Goal: Task Accomplishment & Management: Manage account settings

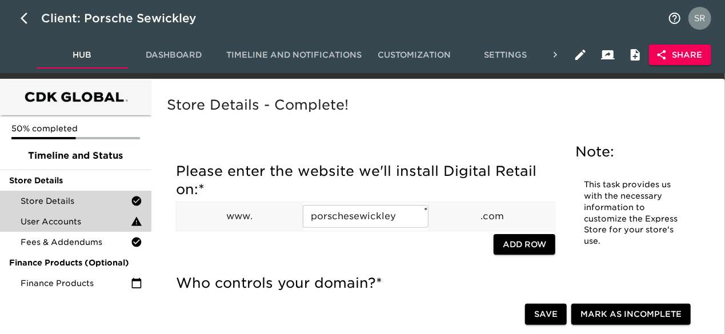
click at [117, 227] on span "User Accounts" at bounding box center [76, 221] width 110 height 11
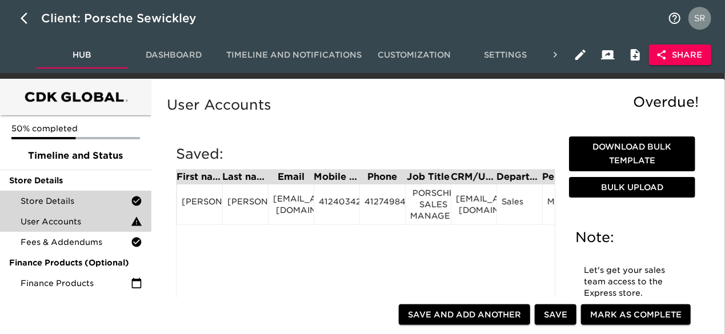
click at [101, 202] on span "Store Details" at bounding box center [76, 200] width 110 height 11
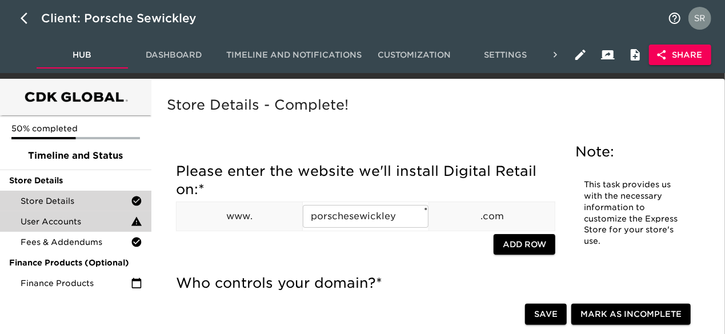
click at [110, 222] on span "User Accounts" at bounding box center [76, 221] width 110 height 11
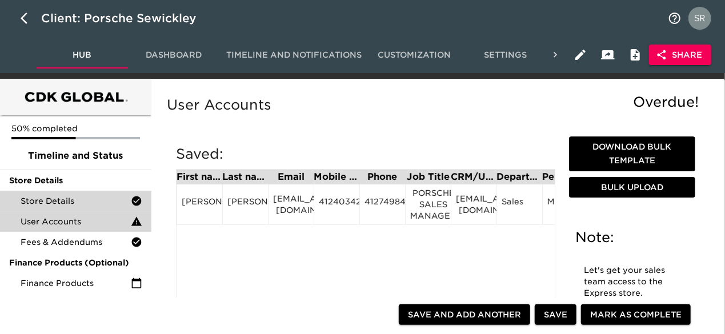
click at [75, 192] on div "Store Details" at bounding box center [75, 201] width 151 height 21
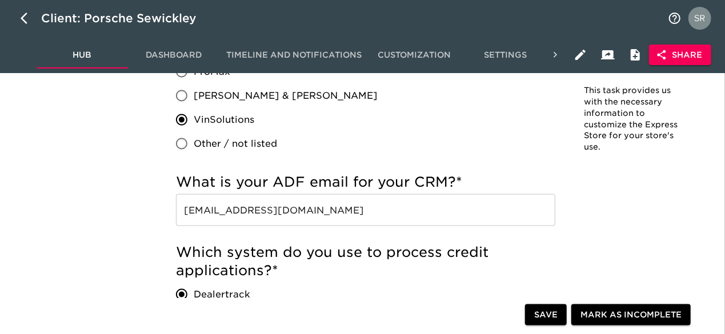
scroll to position [771, 0]
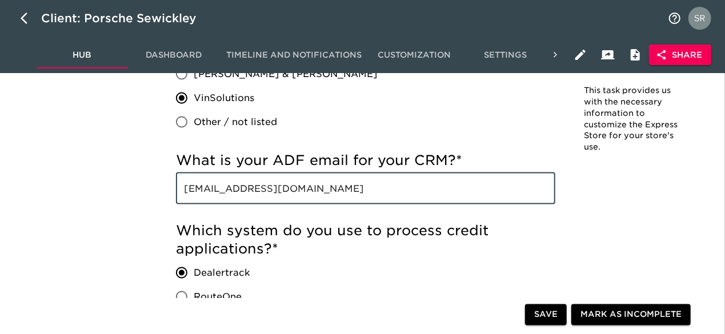
drag, startPoint x: 358, startPoint y: 194, endPoint x: 176, endPoint y: 184, distance: 182.0
click at [176, 184] on input "[EMAIL_ADDRESS][DOMAIN_NAME]" at bounding box center [365, 189] width 379 height 32
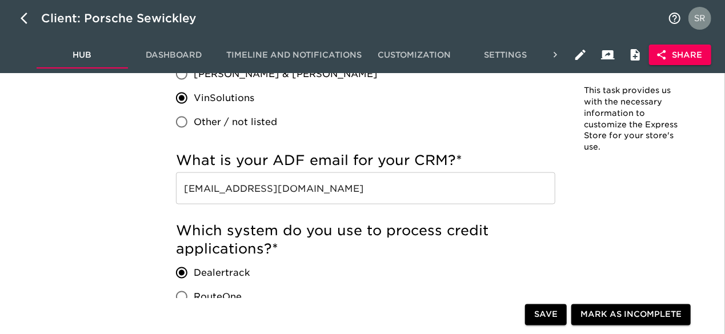
scroll to position [1548, 0]
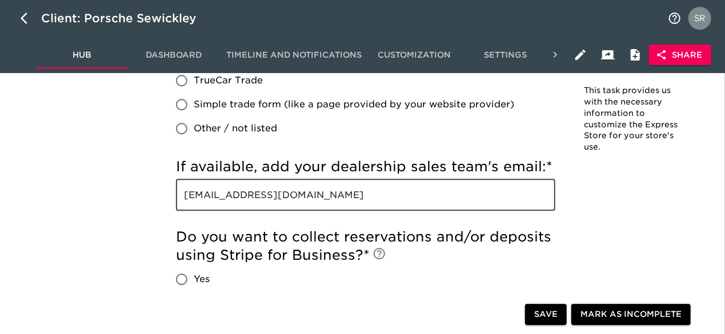
drag, startPoint x: 346, startPoint y: 190, endPoint x: 175, endPoint y: 179, distance: 171.7
click at [368, 191] on input "[EMAIL_ADDRESS][DOMAIN_NAME]" at bounding box center [365, 195] width 379 height 32
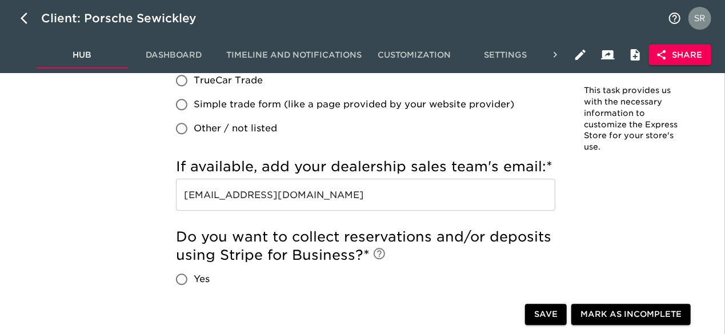
scroll to position [1277, 0]
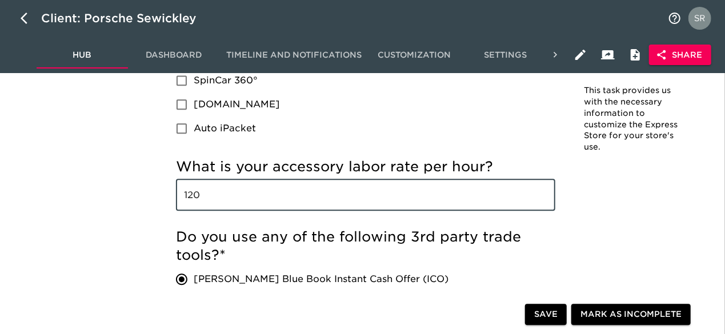
click at [193, 195] on input "120" at bounding box center [365, 195] width 379 height 32
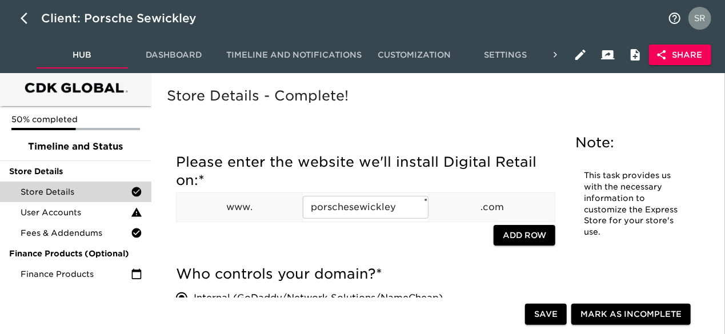
scroll to position [0, 0]
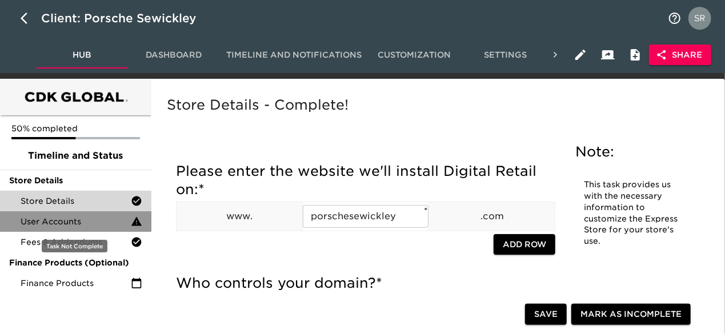
click at [85, 221] on span "User Accounts" at bounding box center [76, 221] width 110 height 11
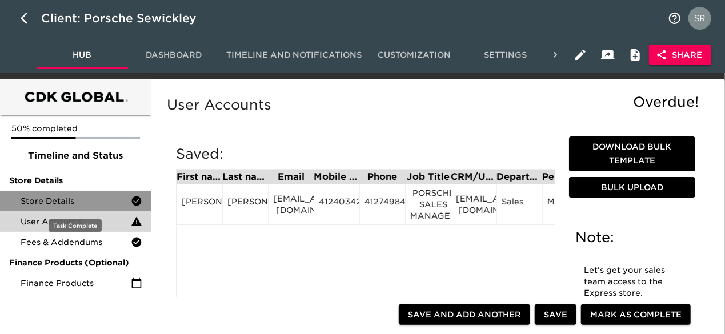
click at [16, 195] on div "Store Details" at bounding box center [75, 201] width 151 height 21
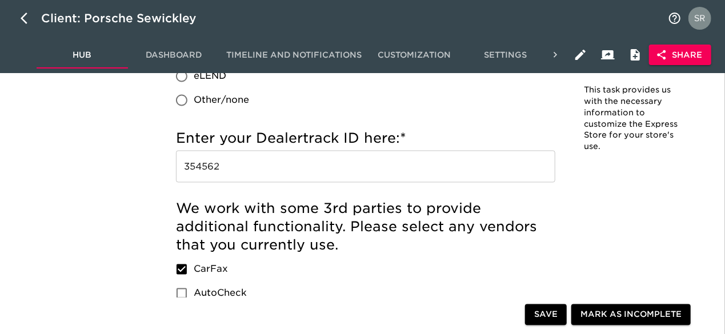
scroll to position [1039, 0]
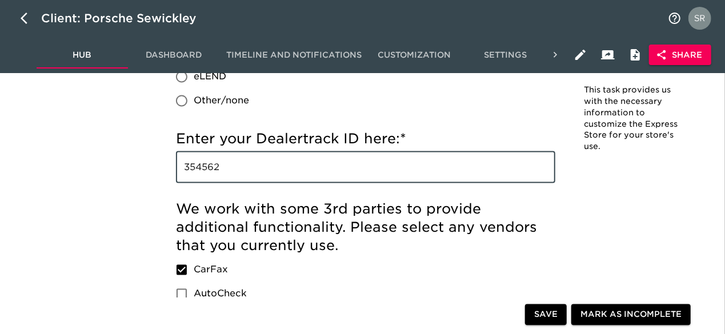
click at [207, 169] on input "354562" at bounding box center [365, 167] width 379 height 32
